Goal: Transaction & Acquisition: Book appointment/travel/reservation

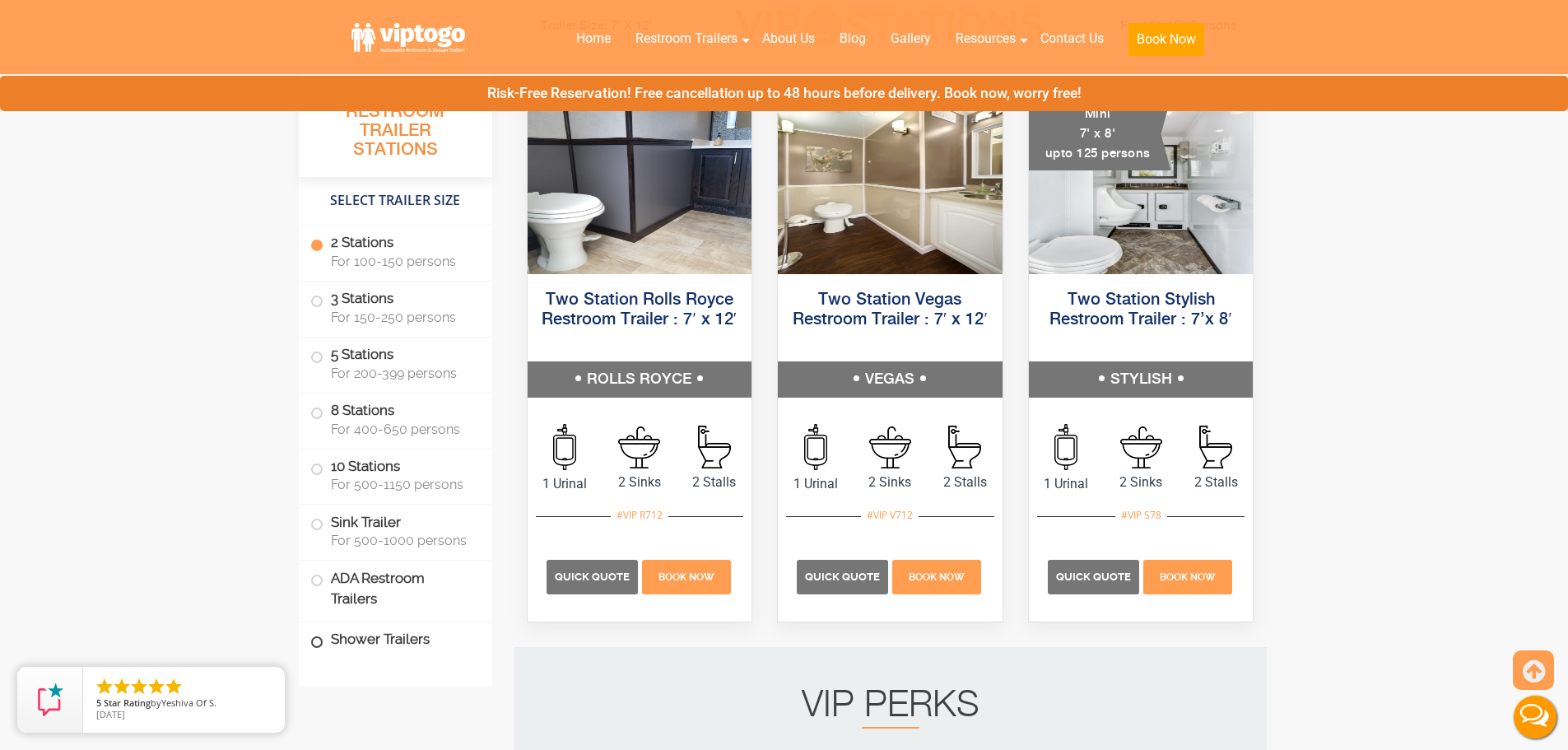
click at [354, 646] on label "Shower Trailers" at bounding box center [395, 640] width 170 height 35
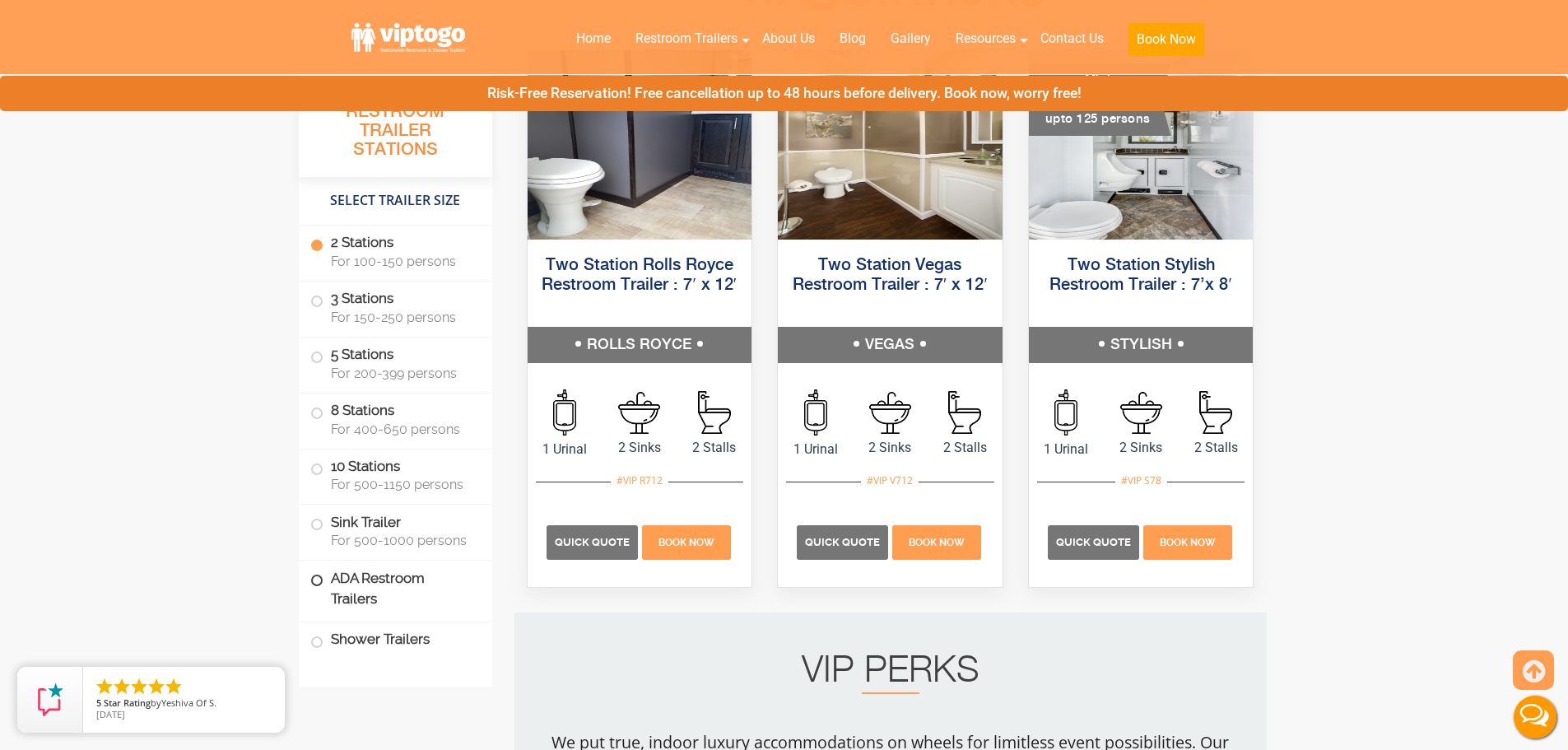
click at [362, 595] on label "ADA Restroom Trailers" at bounding box center [395, 588] width 170 height 56
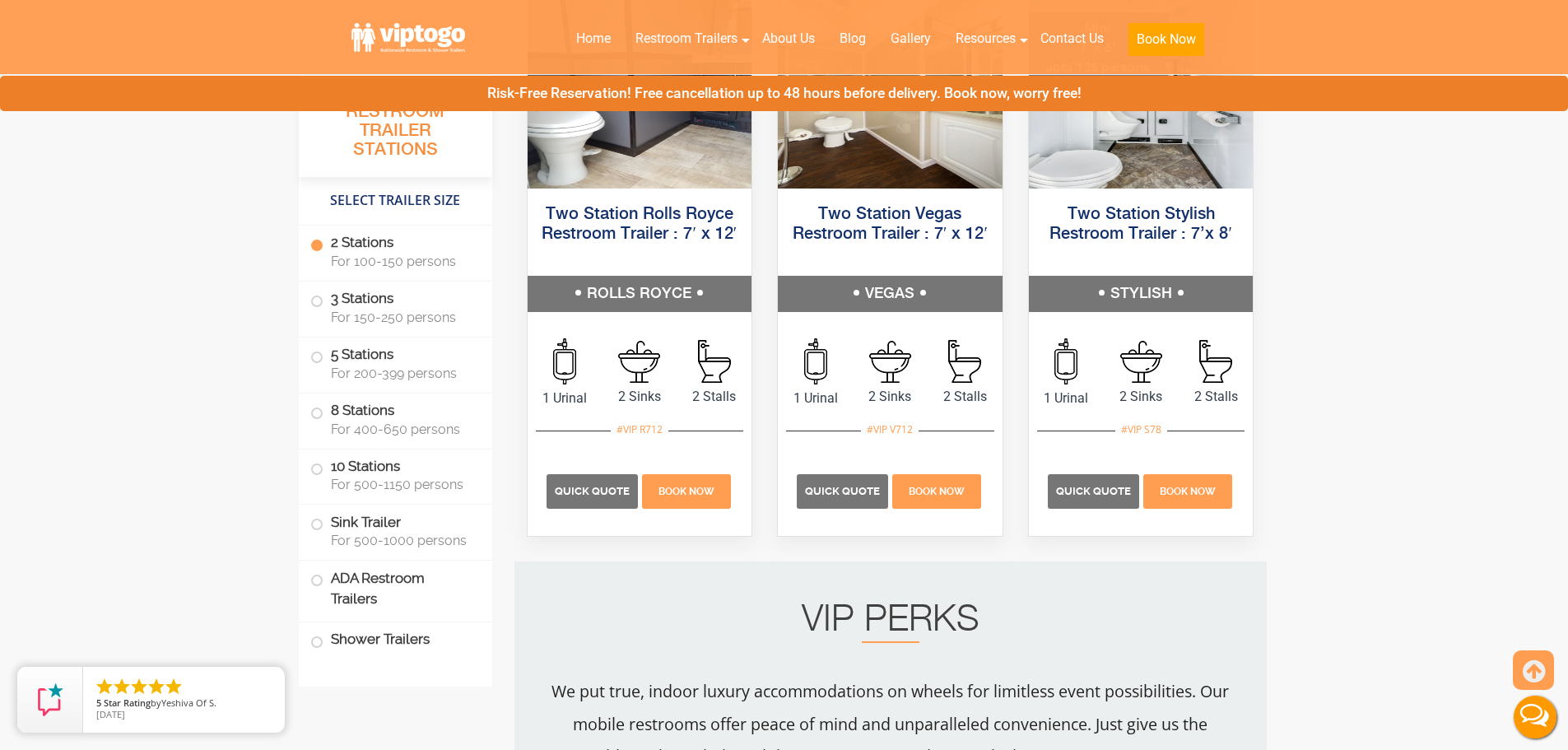
scroll to position [920, 0]
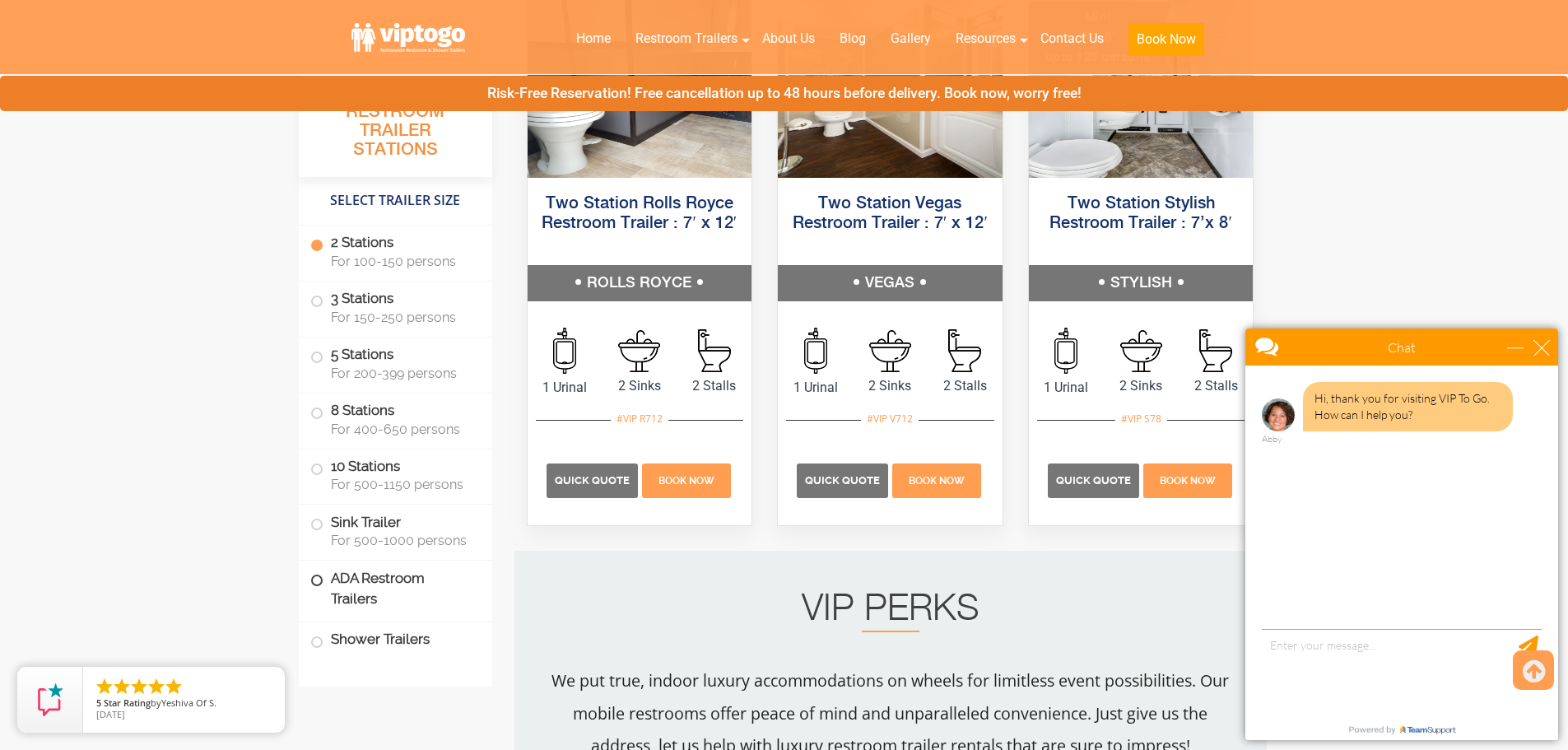
click at [364, 587] on label "ADA Restroom Trailers" at bounding box center [395, 588] width 170 height 56
click at [1546, 340] on div "close" at bounding box center [1541, 347] width 17 height 17
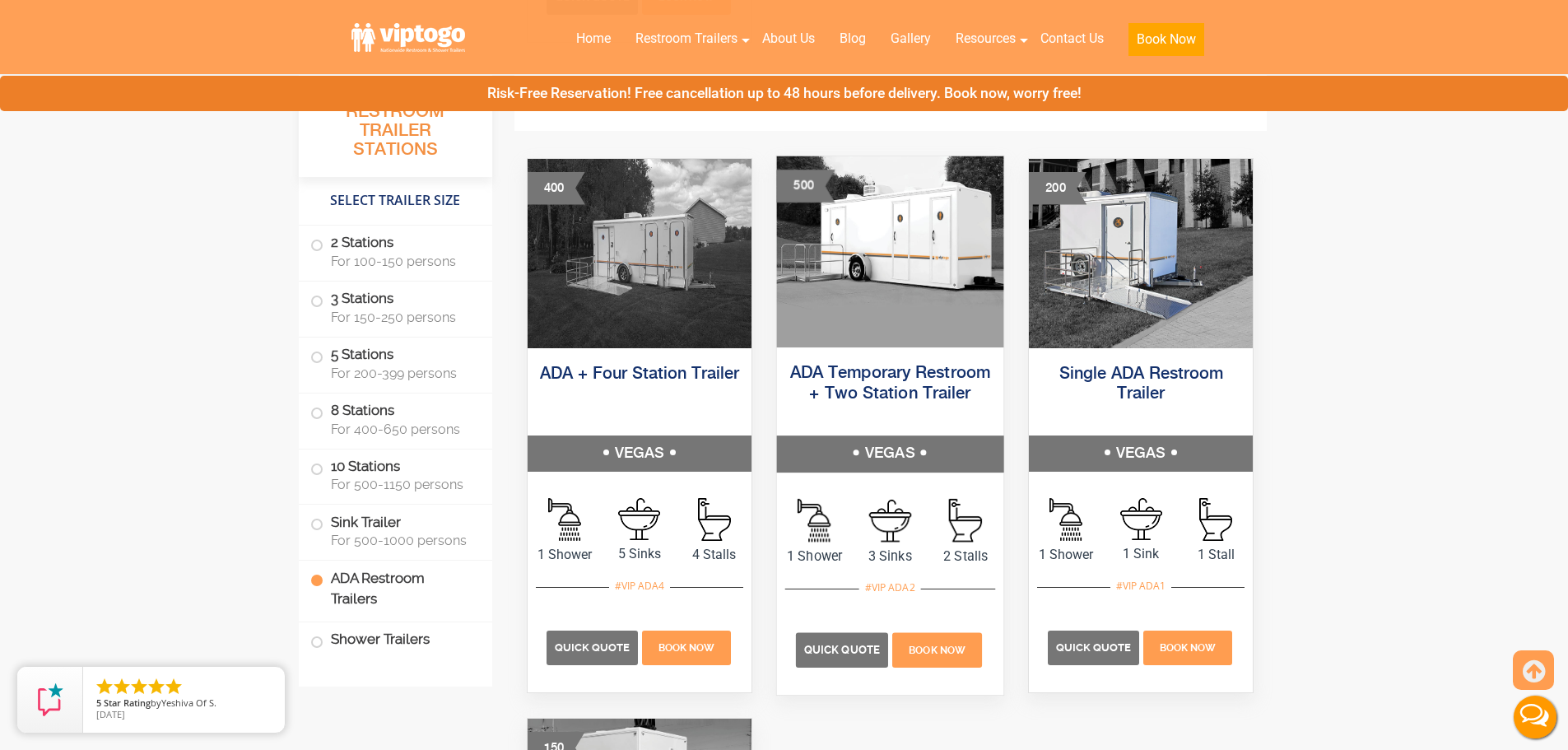
scroll to position [5128, 0]
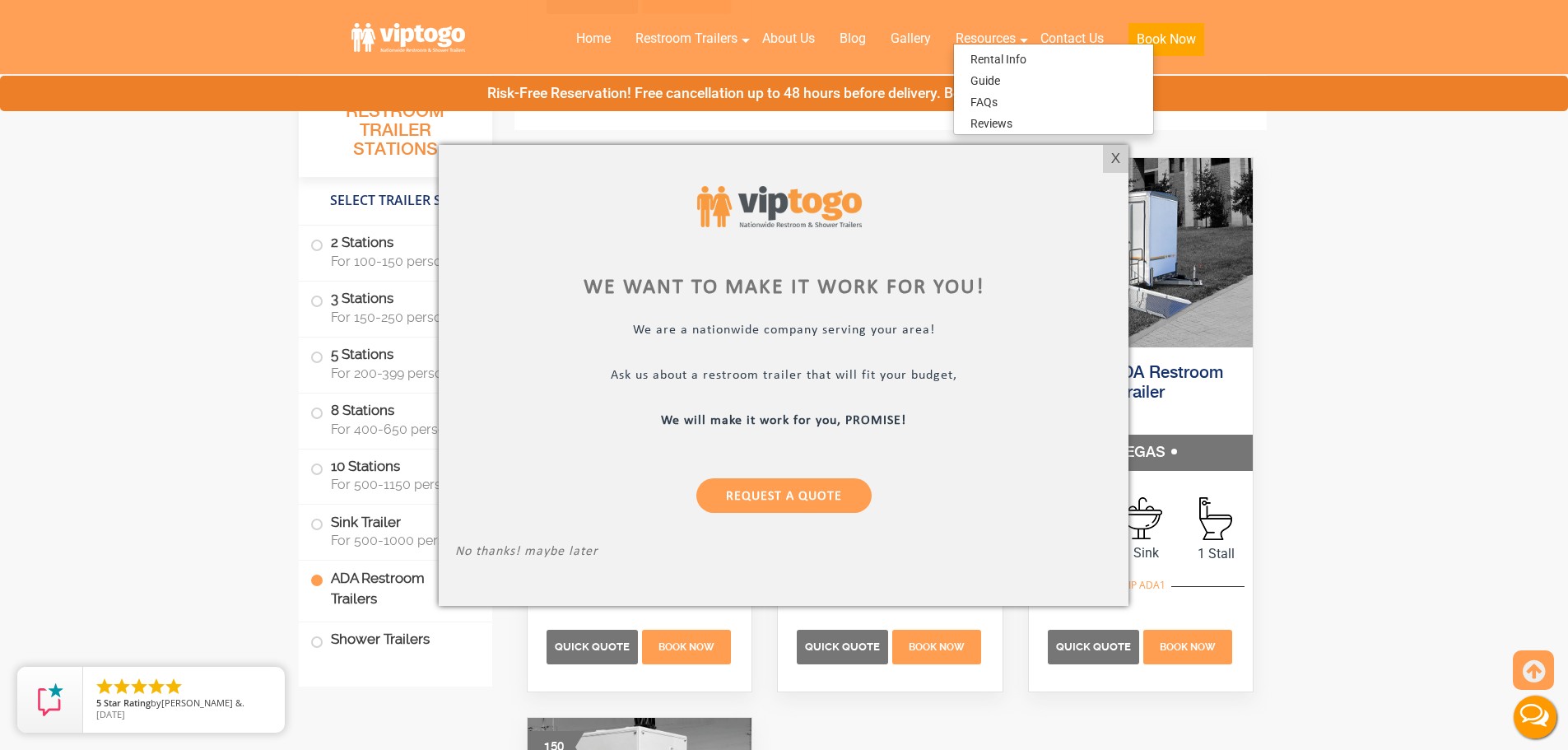
click at [1105, 157] on div "X" at bounding box center [1116, 159] width 26 height 28
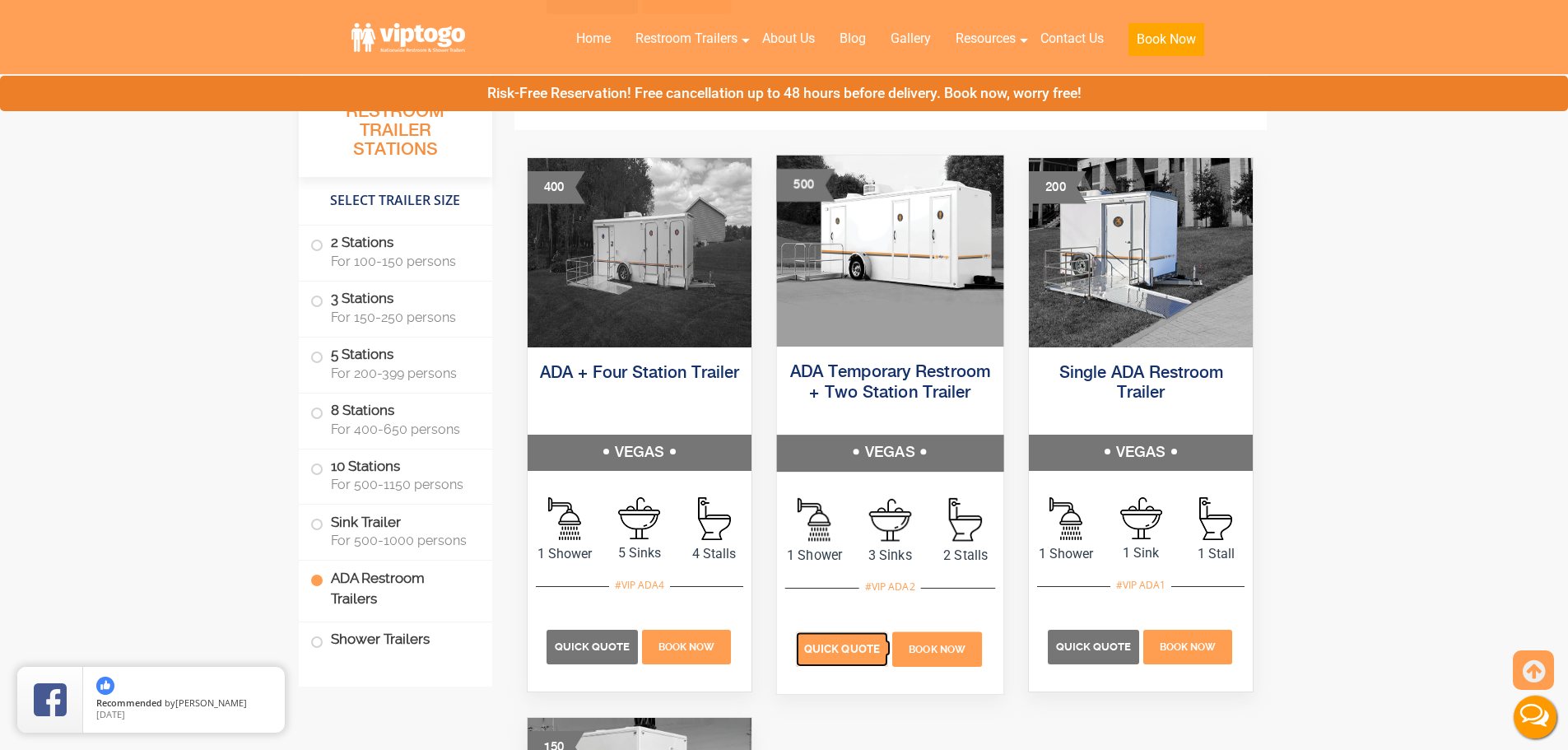
click at [844, 645] on span "Quick Quote" at bounding box center [842, 648] width 76 height 12
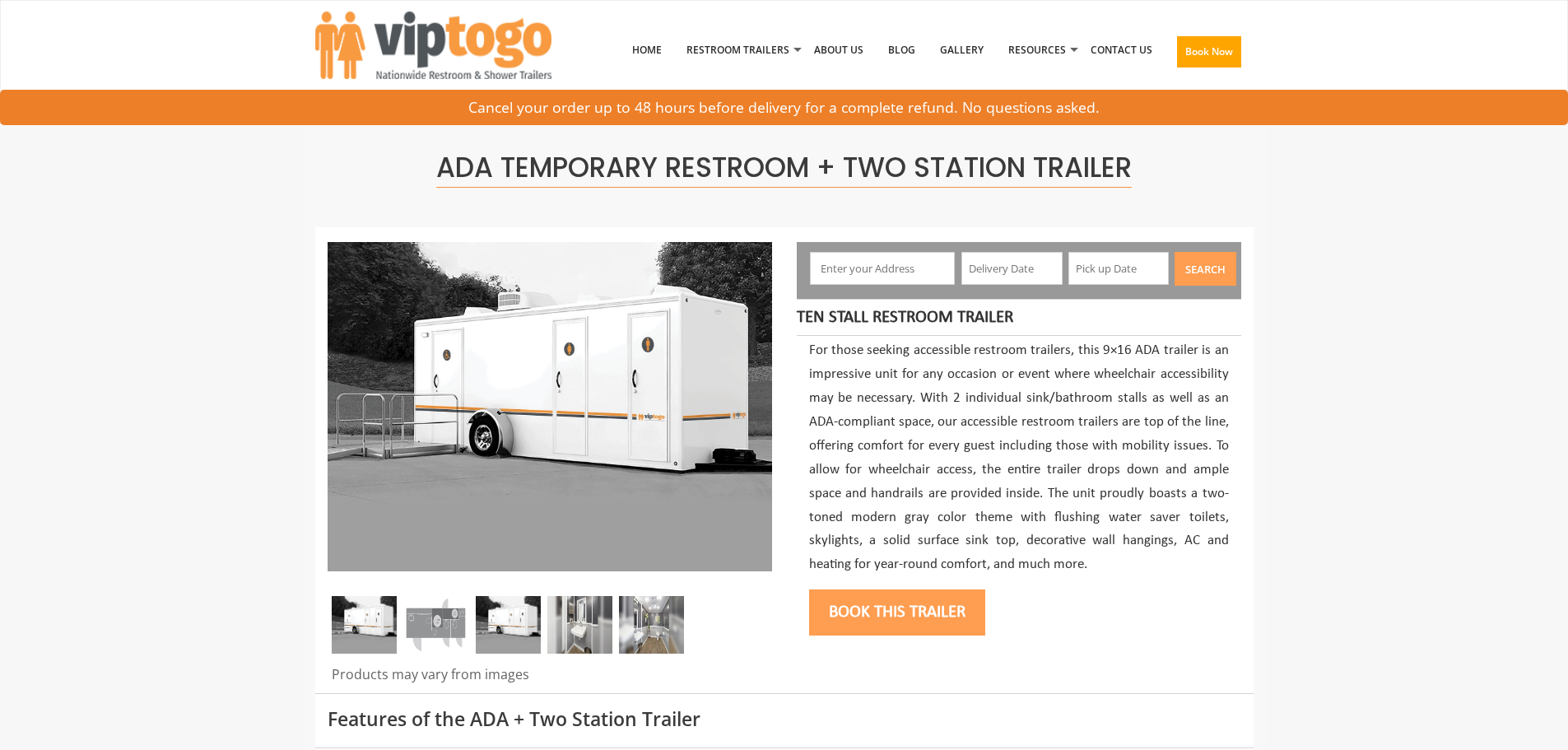
click at [869, 281] on input "text" at bounding box center [882, 268] width 145 height 33
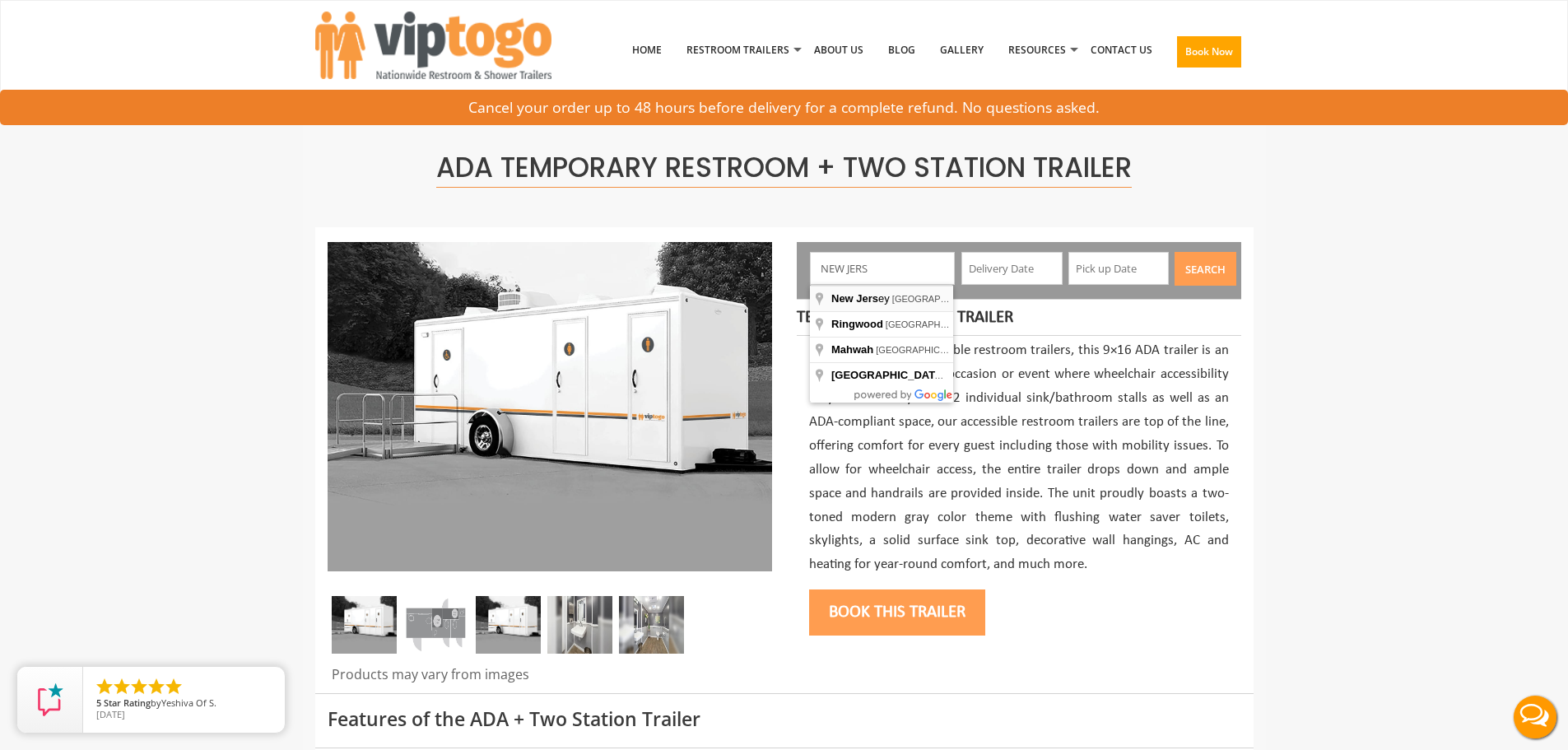
type input "[US_STATE], [GEOGRAPHIC_DATA]"
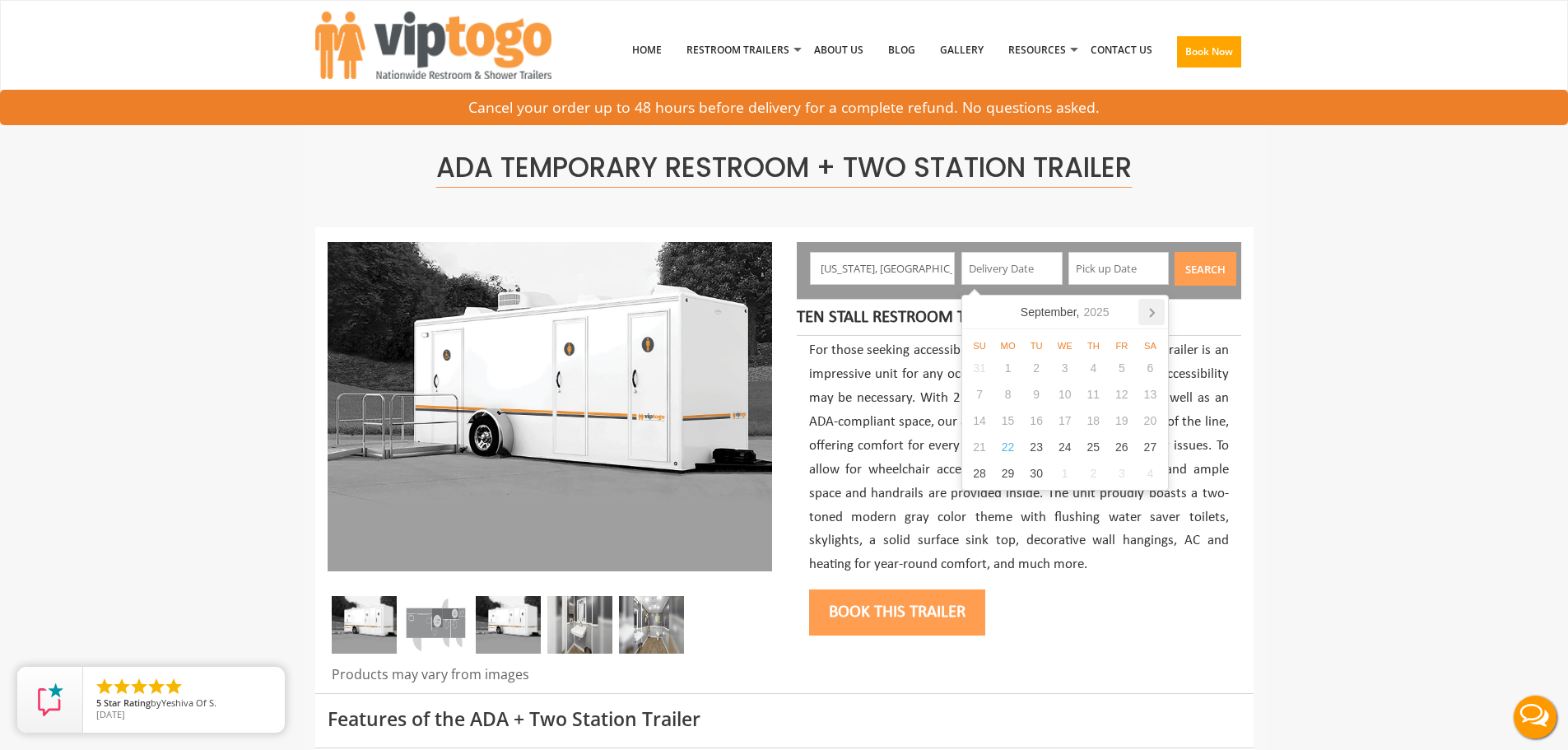
click at [1151, 314] on icon at bounding box center [1152, 312] width 27 height 27
click at [1105, 367] on div "1" at bounding box center [1094, 368] width 29 height 27
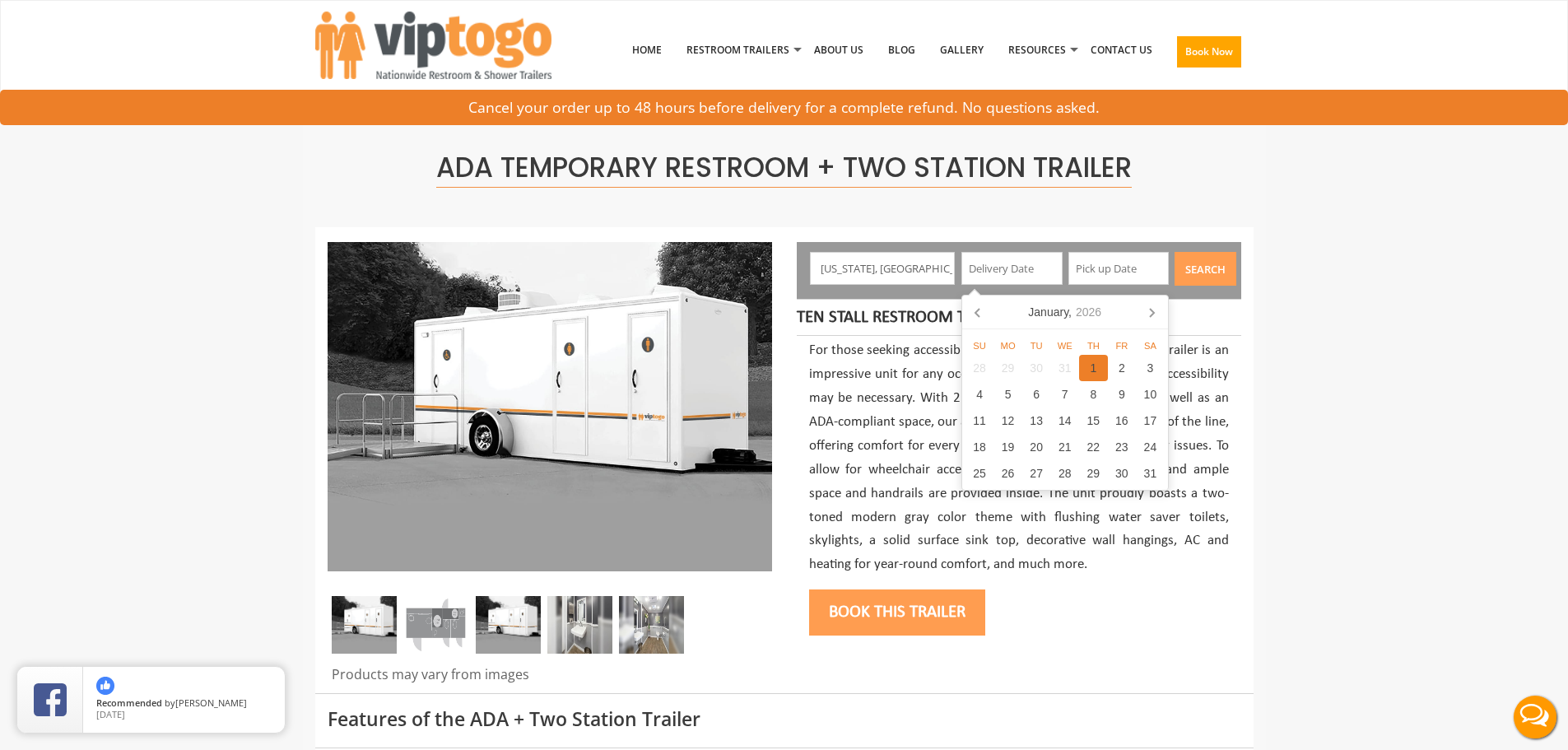
type input "[DATE]"
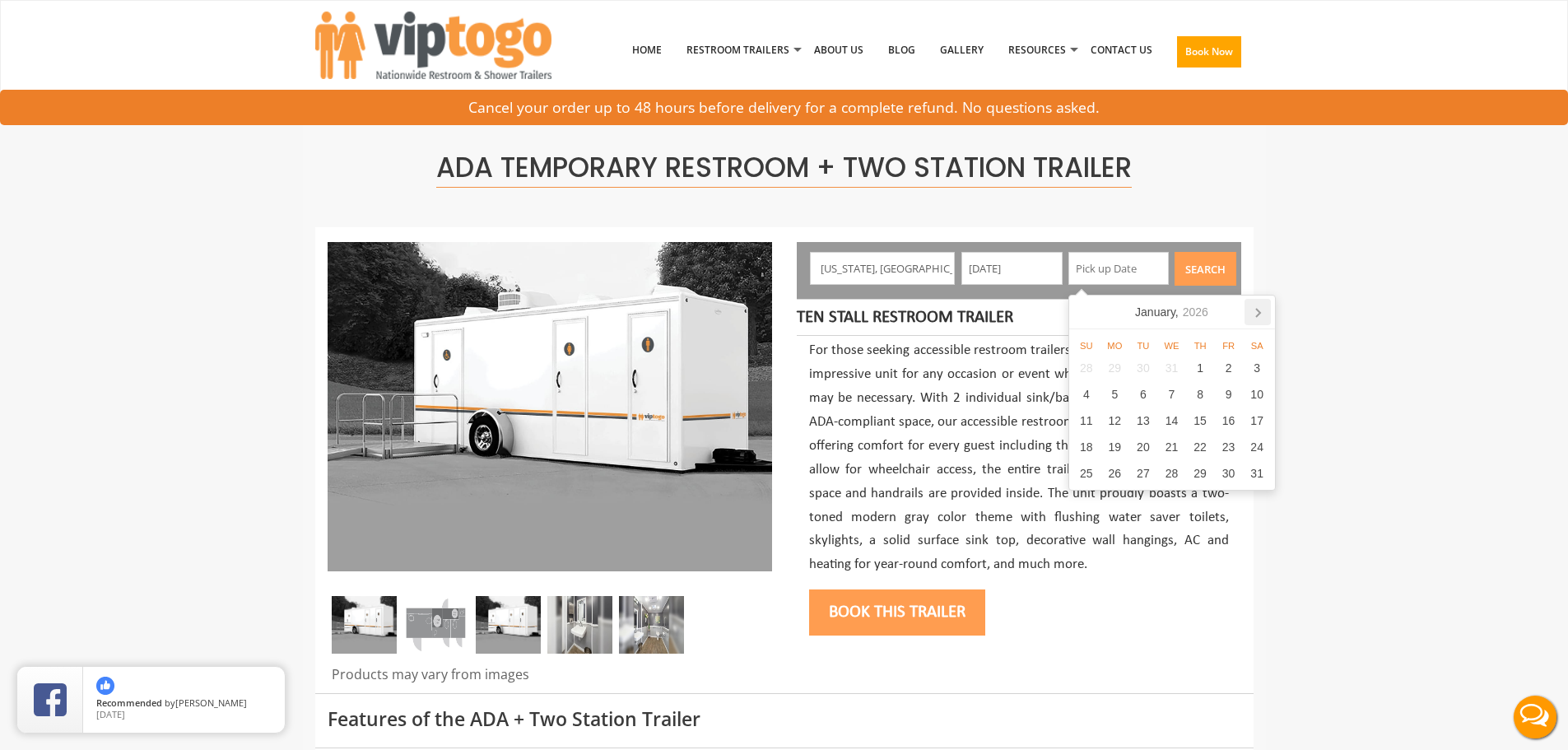
click at [1262, 312] on icon at bounding box center [1258, 312] width 27 height 27
click at [1262, 312] on icon at bounding box center [1259, 312] width 27 height 27
click at [1262, 312] on icon at bounding box center [1258, 312] width 27 height 27
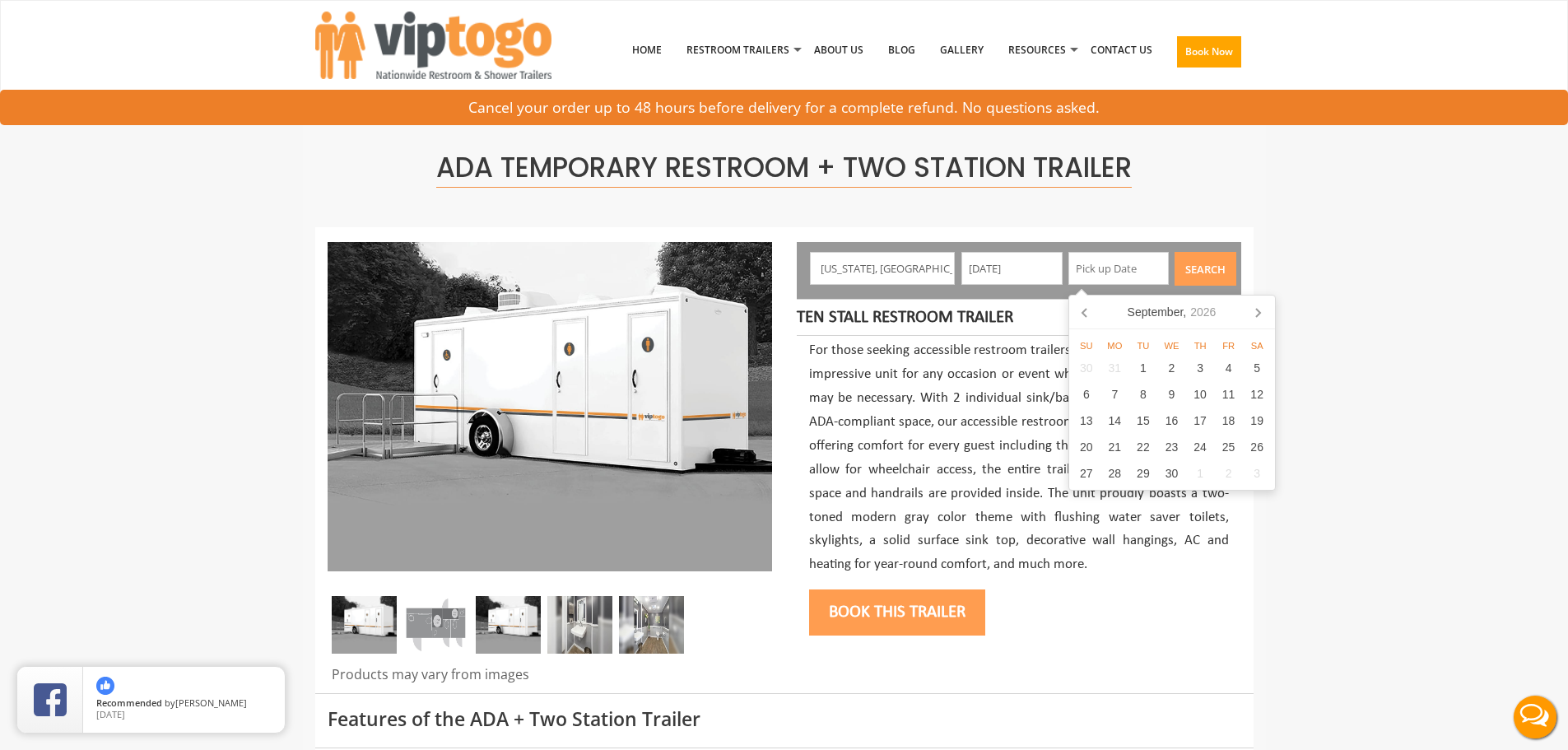
click at [1262, 312] on icon at bounding box center [1258, 312] width 27 height 27
click at [1262, 312] on icon at bounding box center [1259, 312] width 27 height 27
click at [1262, 312] on icon at bounding box center [1258, 312] width 27 height 27
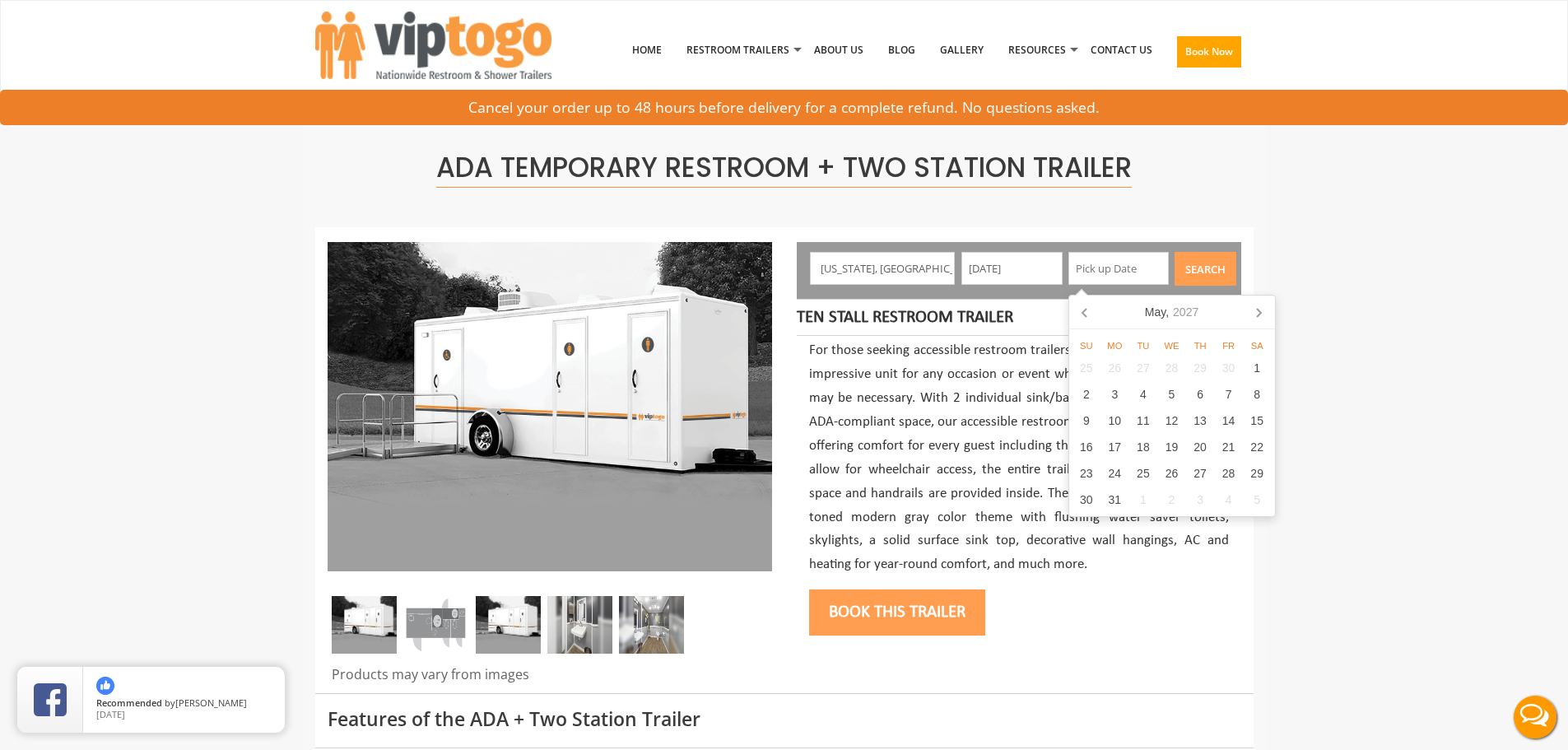
click at [1262, 312] on icon at bounding box center [1259, 312] width 27 height 27
click at [1262, 312] on icon at bounding box center [1258, 312] width 27 height 27
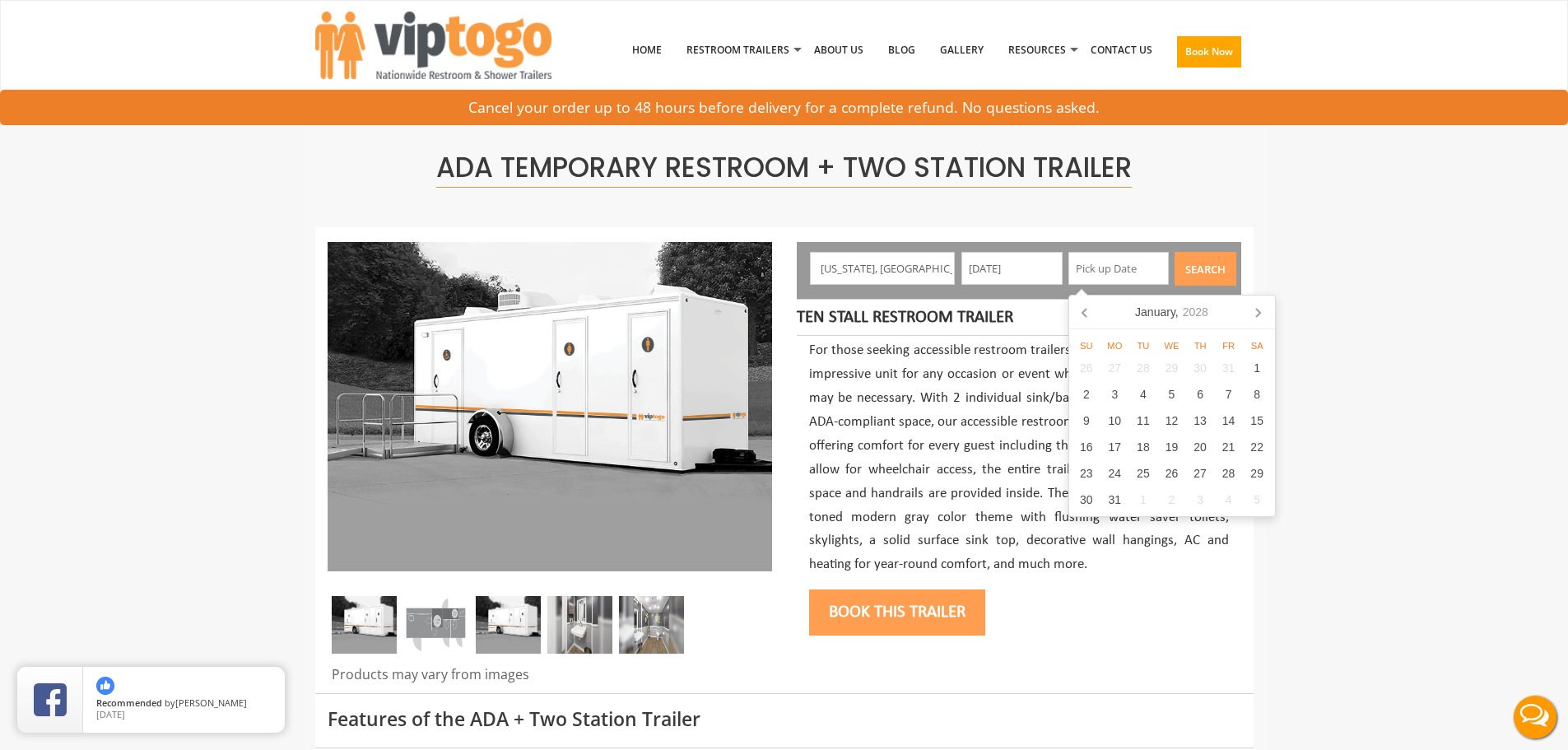
click at [1262, 312] on icon at bounding box center [1258, 312] width 27 height 27
click at [1262, 312] on icon at bounding box center [1259, 312] width 27 height 27
click at [1262, 312] on icon at bounding box center [1258, 312] width 27 height 27
click at [1262, 312] on icon at bounding box center [1259, 312] width 27 height 27
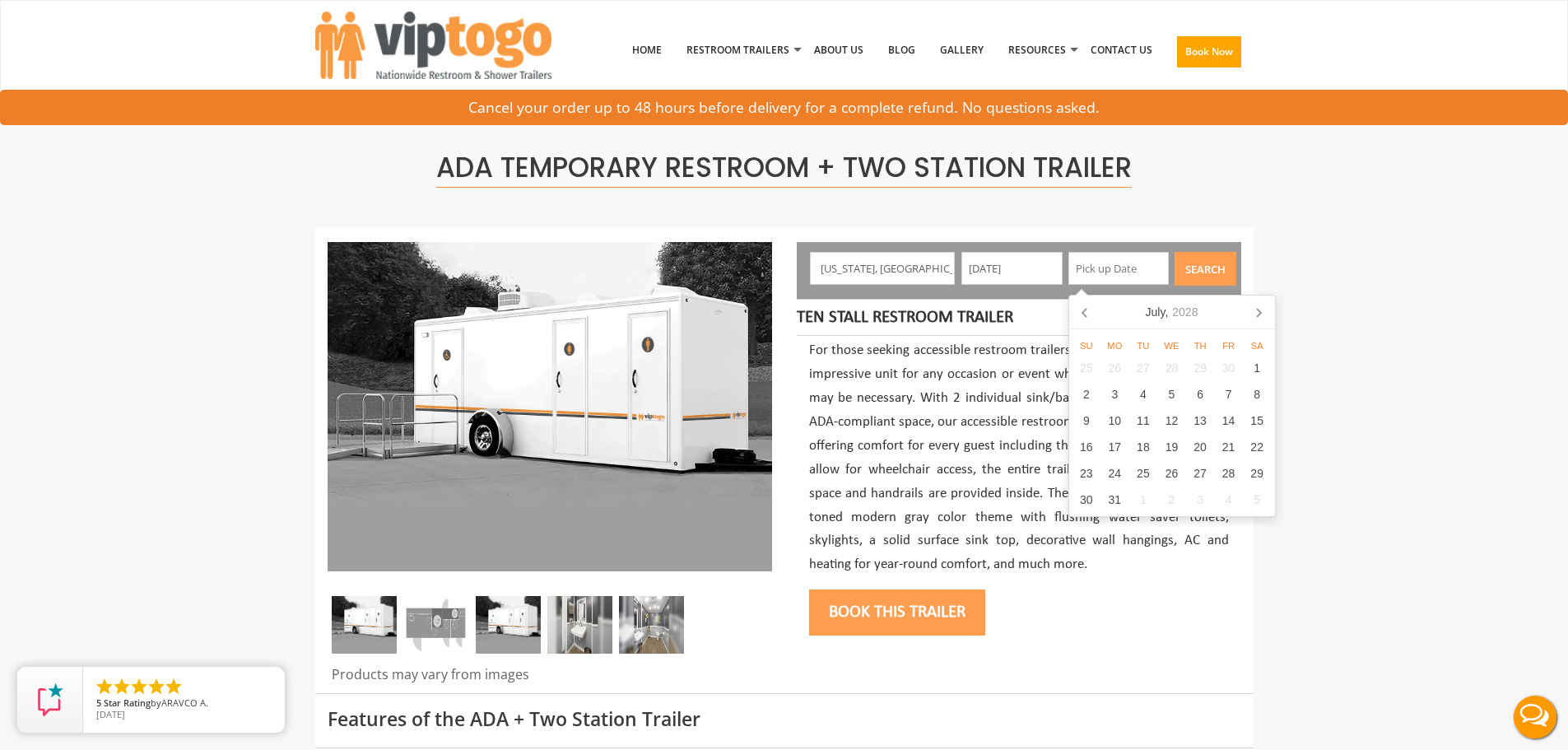
click at [1262, 312] on icon at bounding box center [1259, 312] width 27 height 27
click at [1262, 312] on icon at bounding box center [1258, 312] width 27 height 27
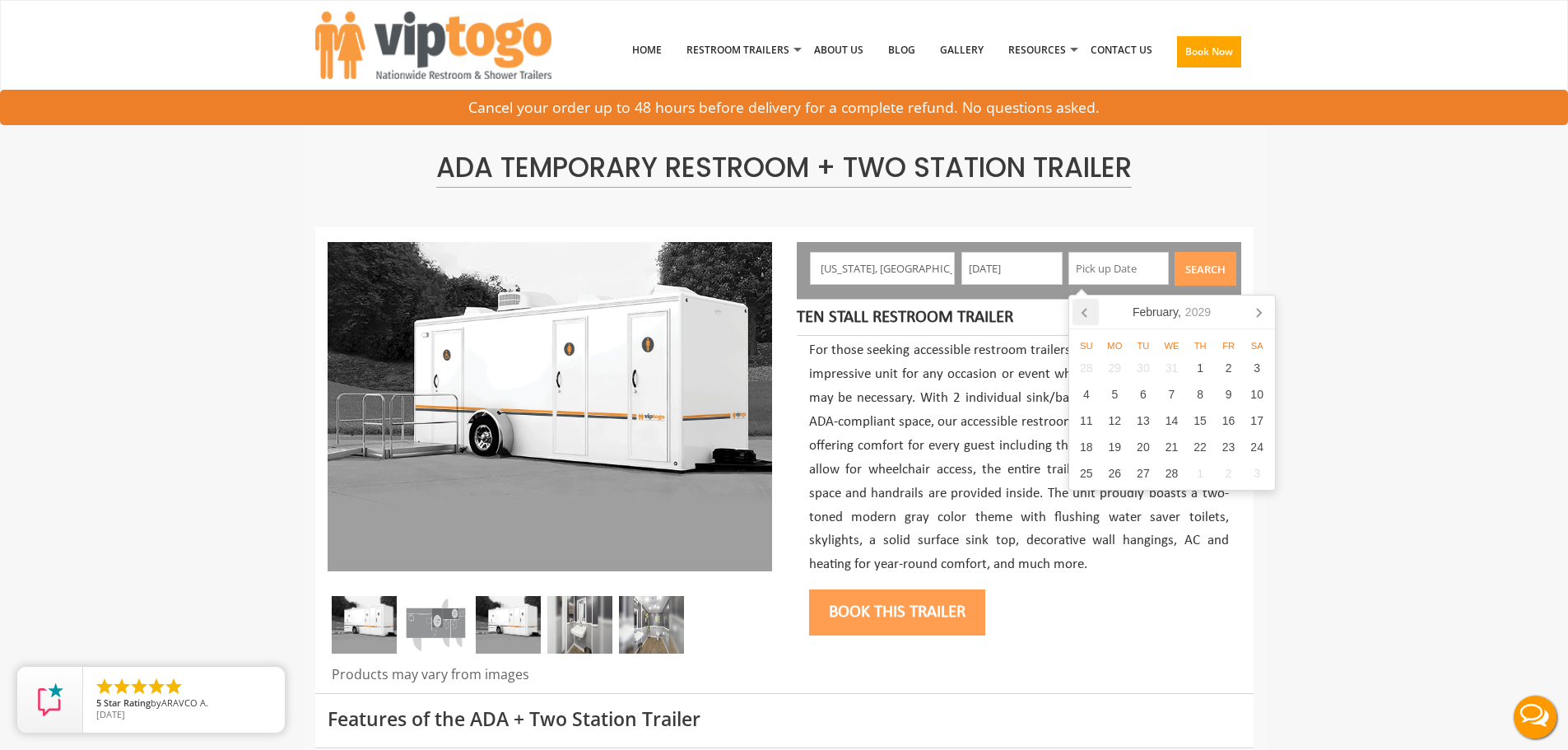
click at [1085, 306] on icon at bounding box center [1086, 312] width 27 height 27
click at [1125, 367] on div "1" at bounding box center [1115, 368] width 29 height 27
type input "[DATE]"
click at [1150, 271] on input "[DATE]" at bounding box center [1118, 268] width 102 height 33
drag, startPoint x: 1150, startPoint y: 271, endPoint x: 1134, endPoint y: 307, distance: 39.4
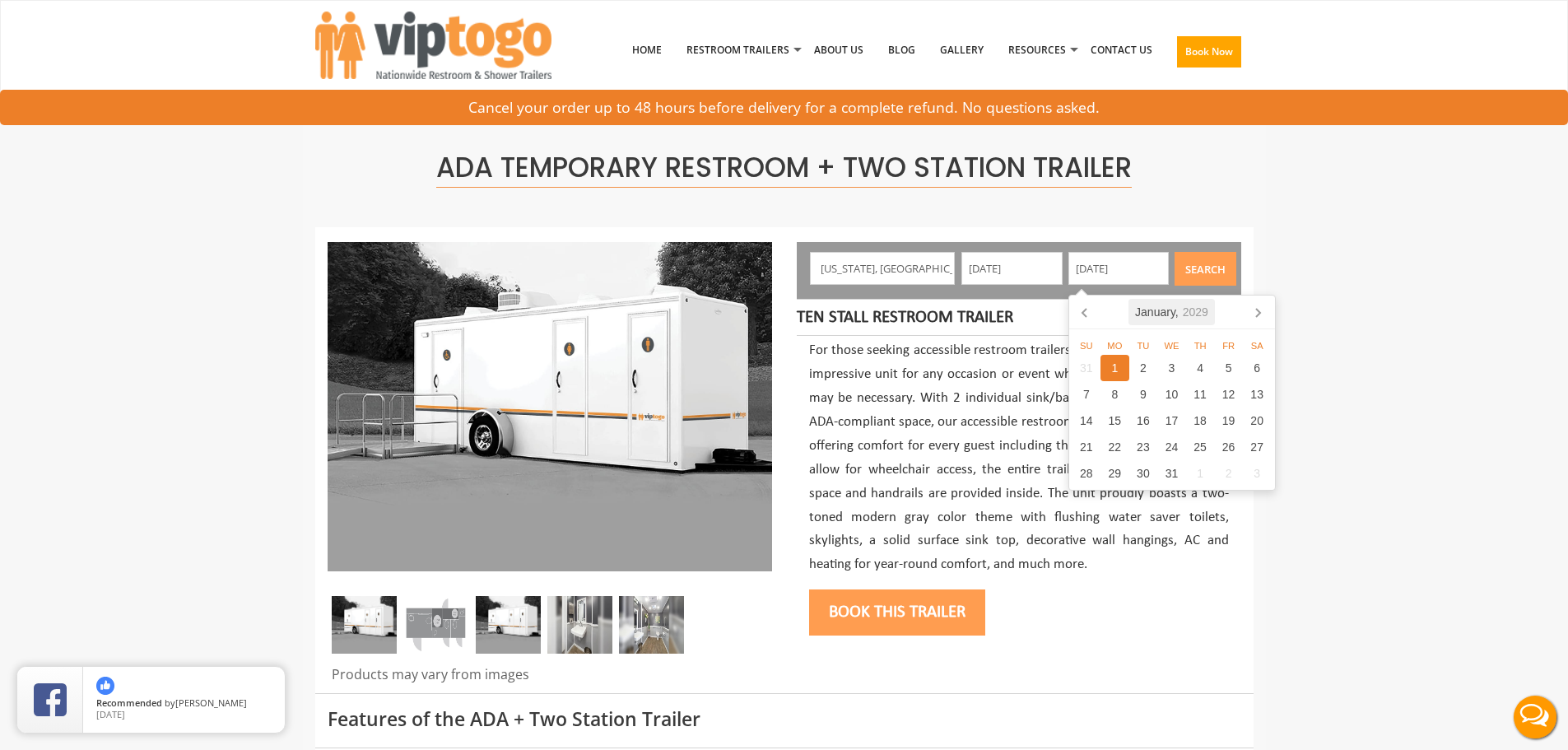
click at [1129, 307] on nav "[DATE]" at bounding box center [1171, 313] width 206 height 34
click at [1178, 312] on div "[DATE]" at bounding box center [1172, 312] width 87 height 27
click at [1140, 262] on input "[DATE]" at bounding box center [1118, 268] width 102 height 33
click at [1177, 313] on div "2029" at bounding box center [1172, 312] width 39 height 27
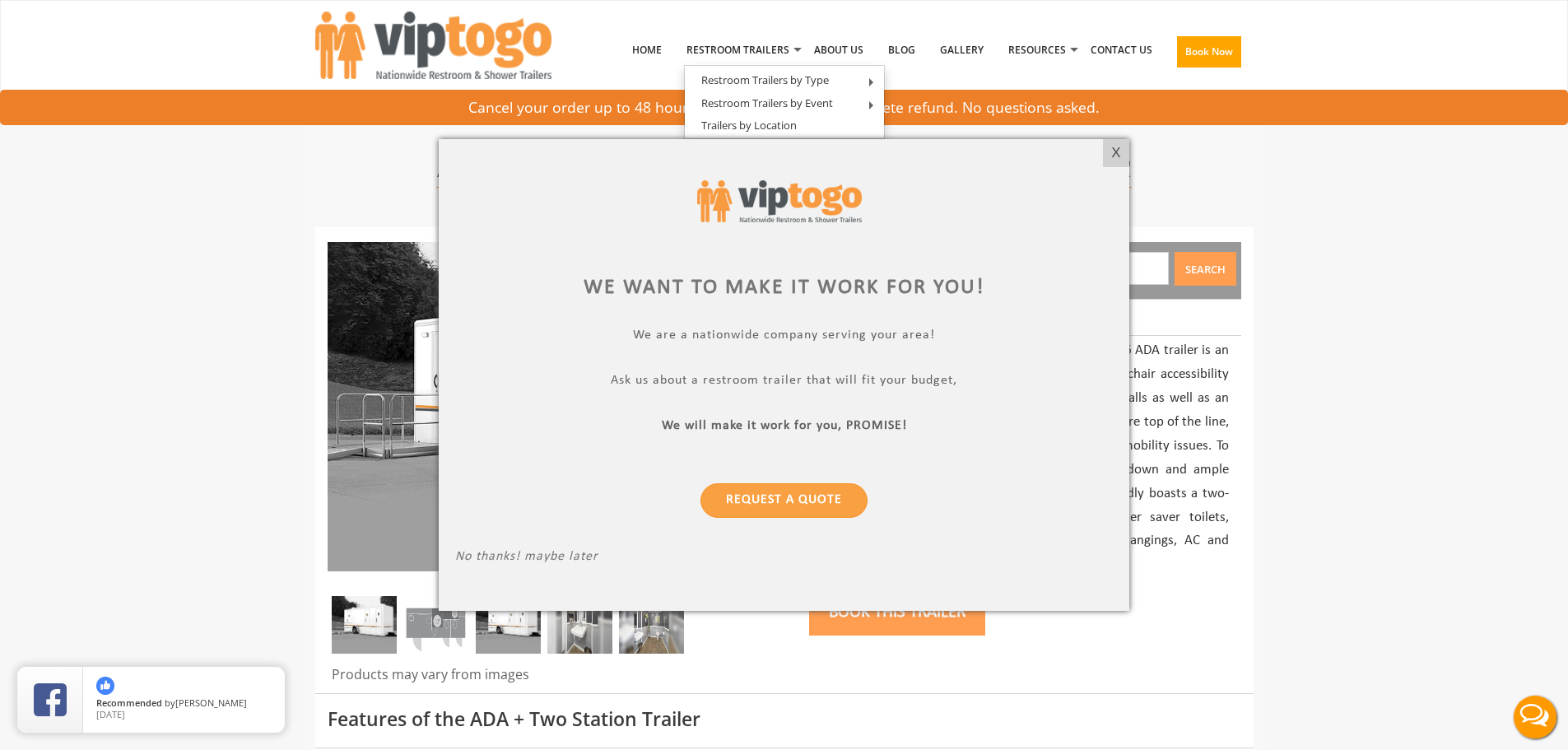
drag, startPoint x: 1121, startPoint y: 137, endPoint x: 1107, endPoint y: 160, distance: 26.9
click at [1120, 137] on div at bounding box center [784, 375] width 1568 height 750
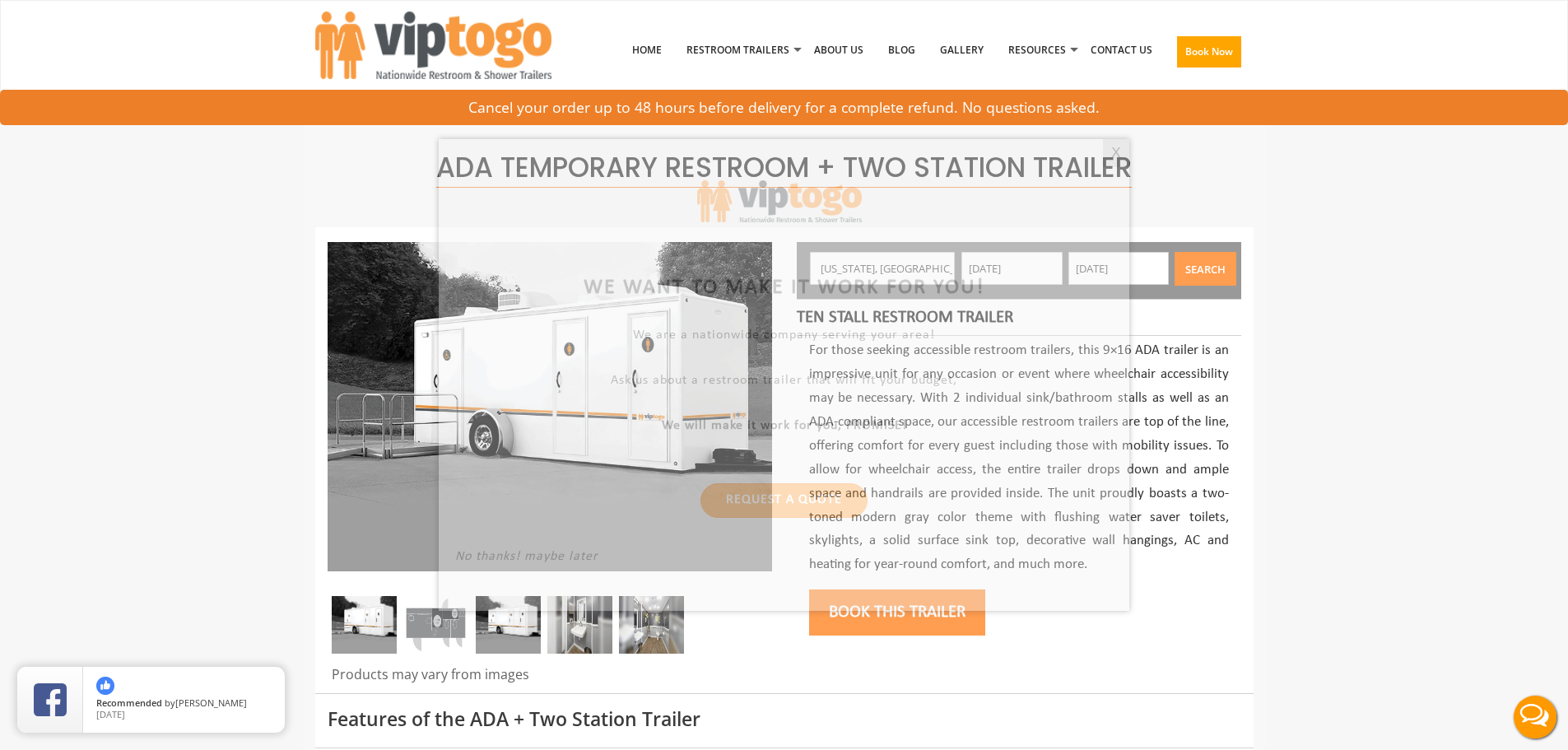
click at [1107, 160] on div at bounding box center [784, 375] width 1568 height 750
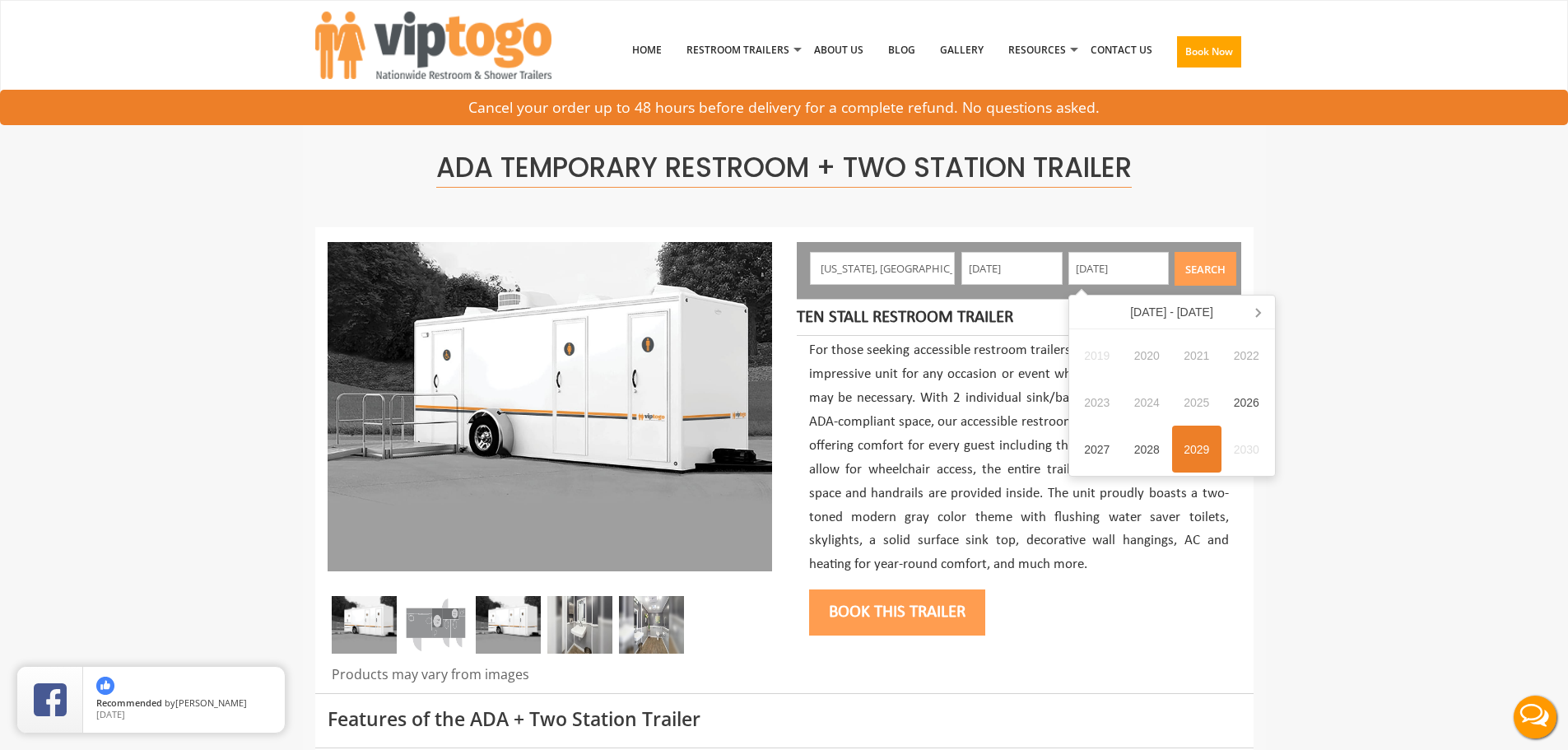
click at [1133, 269] on input "[DATE]" at bounding box center [1118, 268] width 102 height 33
click at [1146, 462] on div "2028" at bounding box center [1147, 449] width 50 height 47
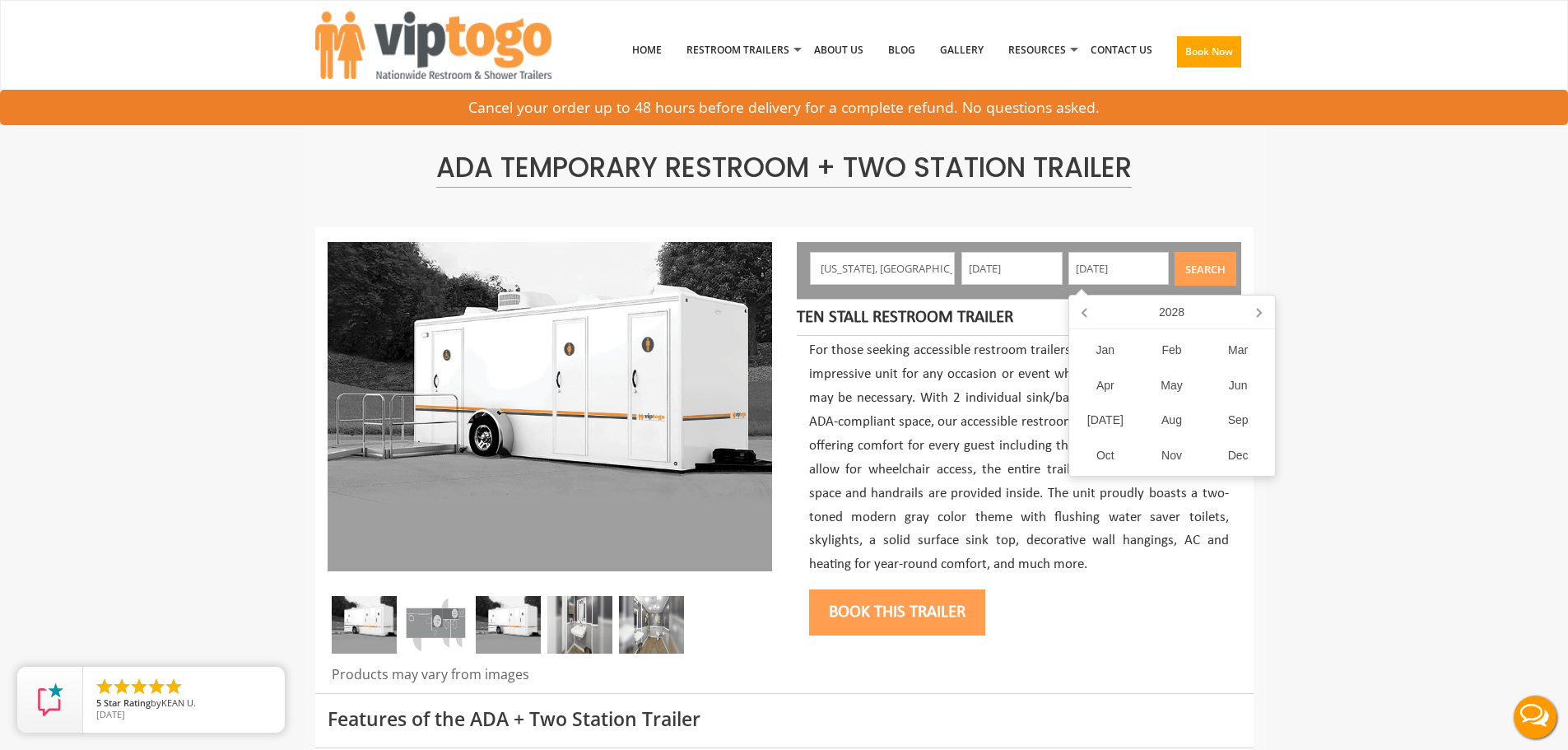
click at [1208, 270] on button "Search" at bounding box center [1206, 269] width 62 height 34
